Goal: Task Accomplishment & Management: Use online tool/utility

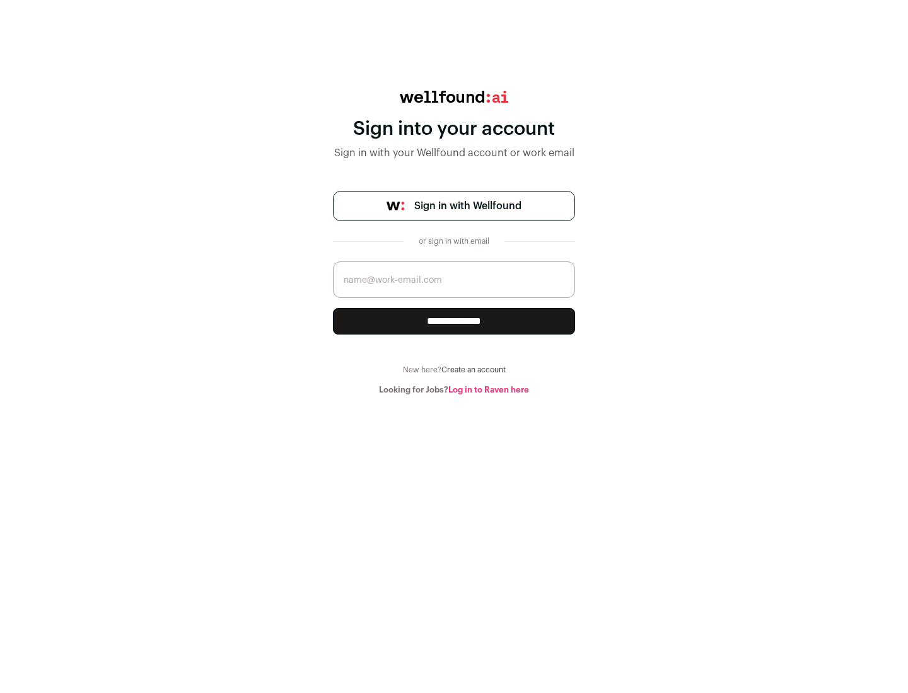
click at [467, 206] on span "Sign in with Wellfound" at bounding box center [467, 206] width 107 height 15
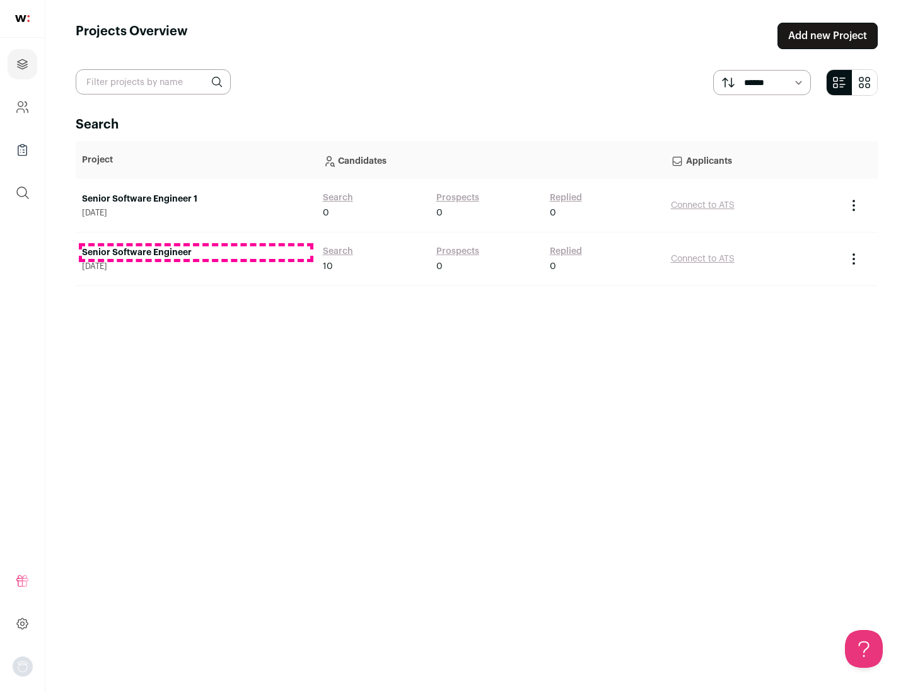
click at [195, 253] on link "Senior Software Engineer" at bounding box center [196, 253] width 228 height 13
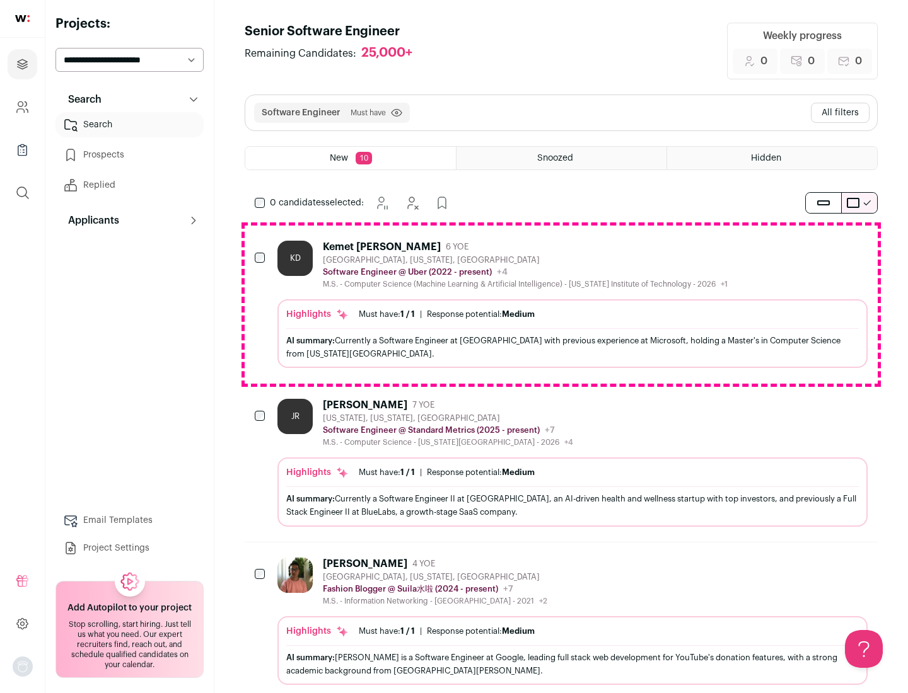
click at [561, 305] on div "Highlights Must have: 1 / 1 How many must haves have been fulfilled? | Response…" at bounding box center [572, 333] width 590 height 69
